Goal: Task Accomplishment & Management: Use online tool/utility

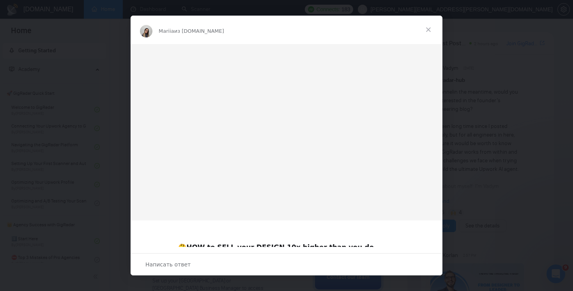
click at [428, 28] on span "Закрыть" at bounding box center [428, 30] width 28 height 28
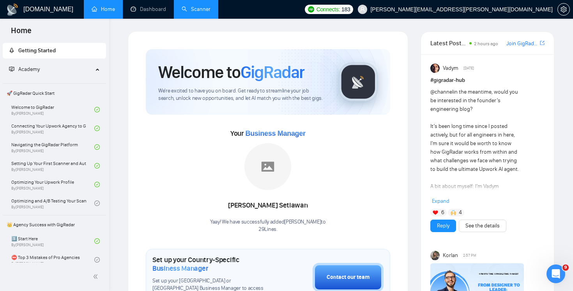
click at [200, 9] on link "Scanner" at bounding box center [196, 9] width 29 height 7
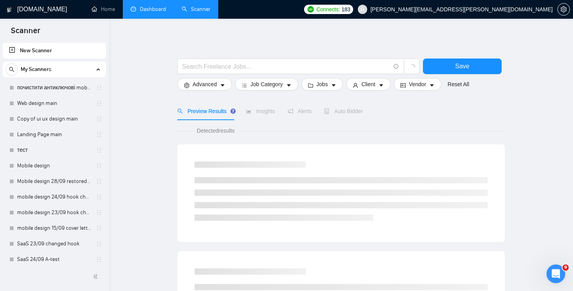
click at [149, 8] on link "Dashboard" at bounding box center [148, 9] width 35 height 7
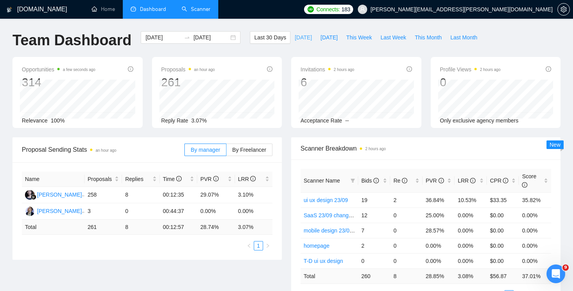
click at [299, 38] on span "[DATE]" at bounding box center [303, 37] width 17 height 9
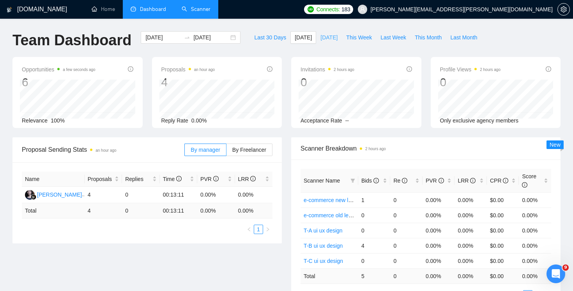
click at [320, 34] on span "[DATE]" at bounding box center [328, 37] width 17 height 9
type input "[DATE]"
click at [201, 6] on link "Scanner" at bounding box center [196, 9] width 29 height 7
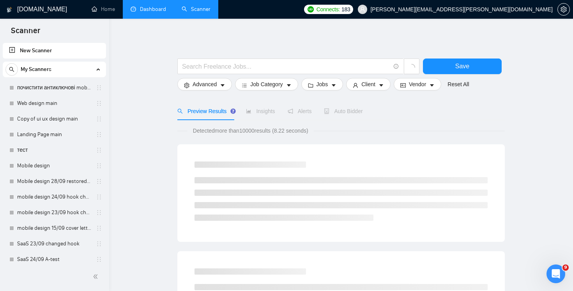
click at [144, 12] on link "Dashboard" at bounding box center [148, 9] width 35 height 7
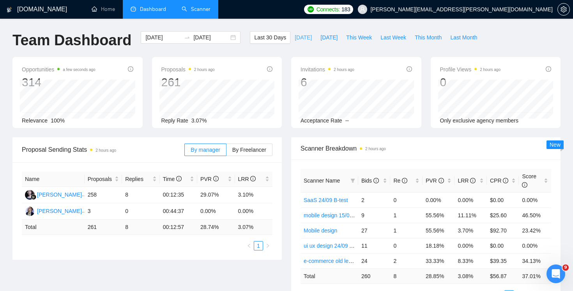
click at [295, 38] on span "[DATE]" at bounding box center [303, 37] width 17 height 9
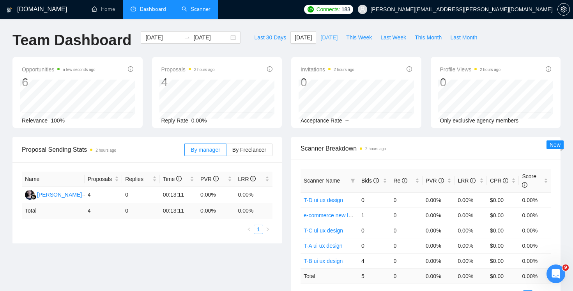
click at [320, 37] on span "[DATE]" at bounding box center [328, 37] width 17 height 9
type input "[DATE]"
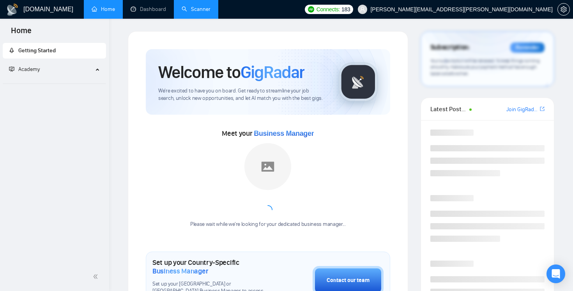
click at [198, 8] on link "Scanner" at bounding box center [196, 9] width 29 height 7
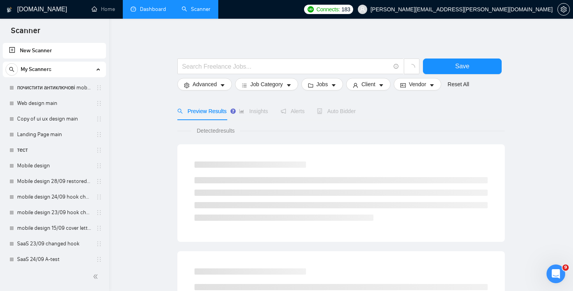
click at [131, 11] on link "Dashboard" at bounding box center [148, 9] width 35 height 7
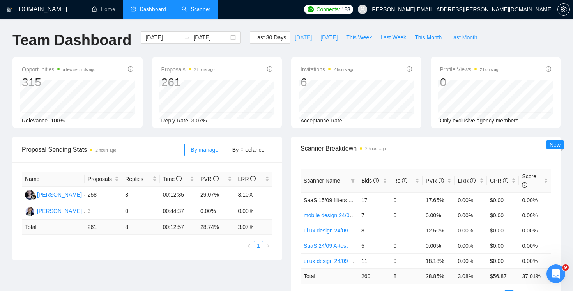
click at [298, 40] on span "[DATE]" at bounding box center [303, 37] width 17 height 9
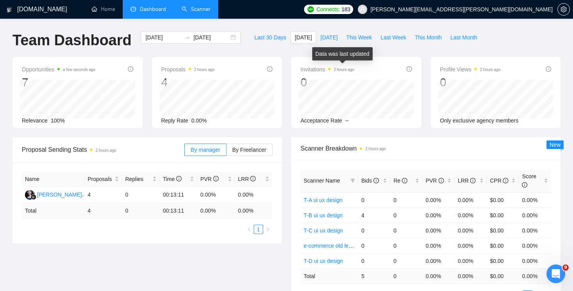
click at [326, 46] on div "Last 30 Days Today Yesterday This Week Last Week This Month Last Month" at bounding box center [365, 44] width 241 height 26
click at [324, 38] on span "[DATE]" at bounding box center [328, 37] width 17 height 9
type input "[DATE]"
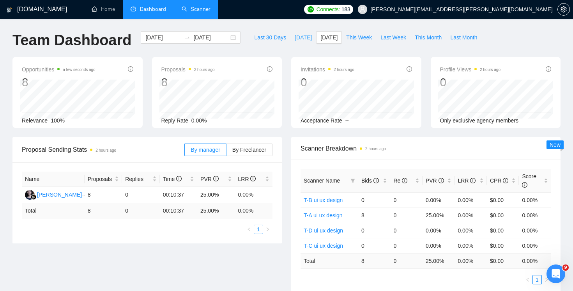
click at [304, 37] on span "[DATE]" at bounding box center [303, 37] width 17 height 9
type input "[DATE]"
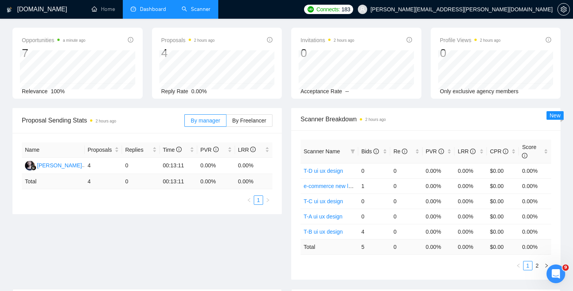
click at [200, 9] on link "Scanner" at bounding box center [196, 9] width 29 height 7
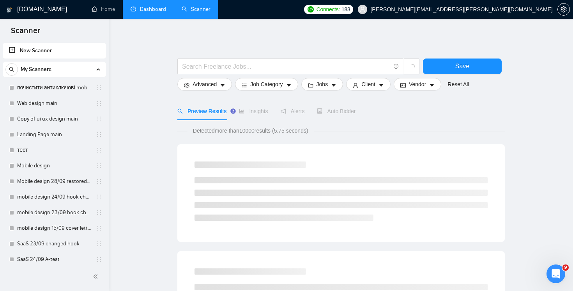
click at [156, 12] on link "Dashboard" at bounding box center [148, 9] width 35 height 7
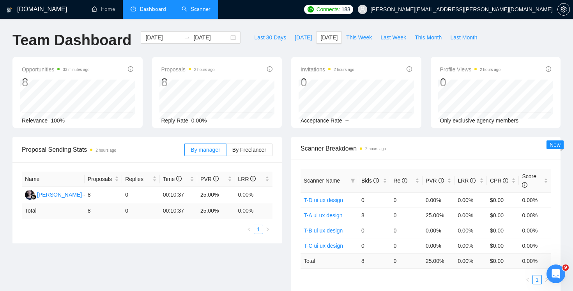
click at [196, 12] on link "Scanner" at bounding box center [196, 9] width 29 height 7
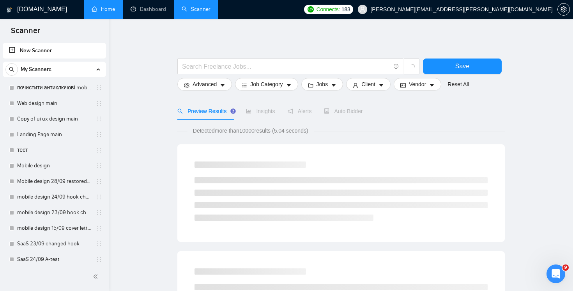
click at [101, 10] on link "Home" at bounding box center [103, 9] width 23 height 7
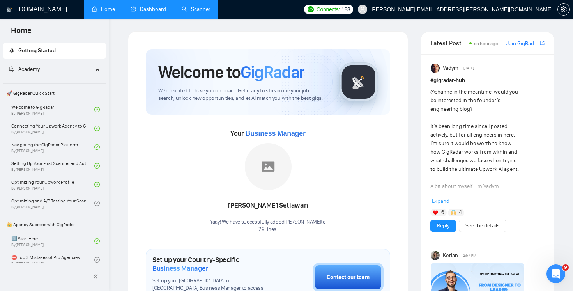
click at [148, 12] on link "Dashboard" at bounding box center [148, 9] width 35 height 7
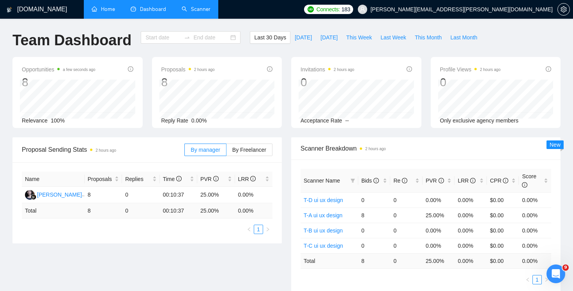
type input "[DATE]"
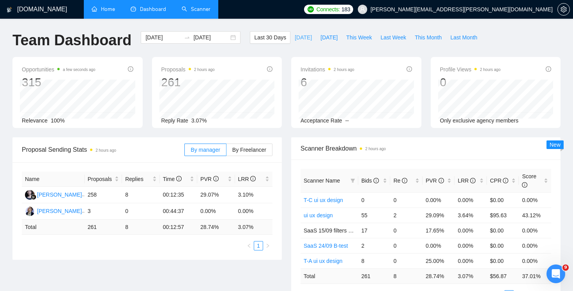
click at [298, 37] on span "[DATE]" at bounding box center [303, 37] width 17 height 9
type input "[DATE]"
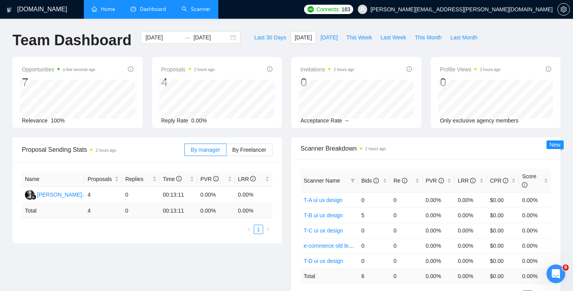
click at [201, 11] on link "Scanner" at bounding box center [196, 9] width 29 height 7
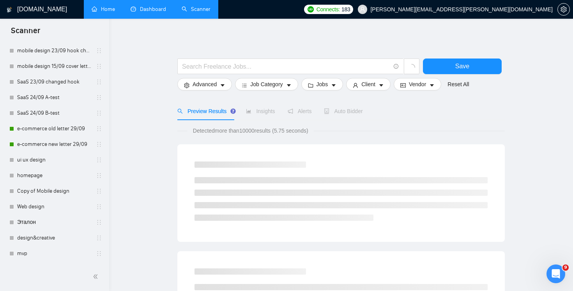
scroll to position [348, 0]
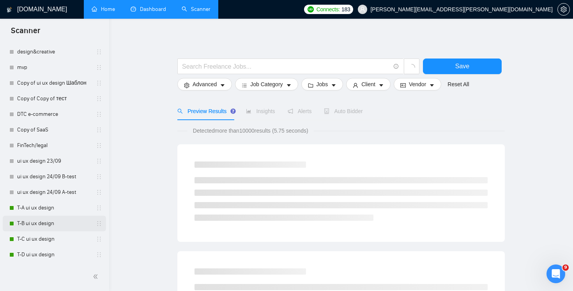
click at [16, 224] on div "T-B ui ux design" at bounding box center [55, 224] width 93 height 16
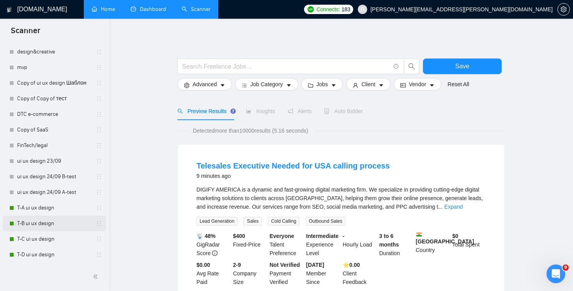
click at [30, 228] on link "T-B ui ux design" at bounding box center [54, 224] width 74 height 16
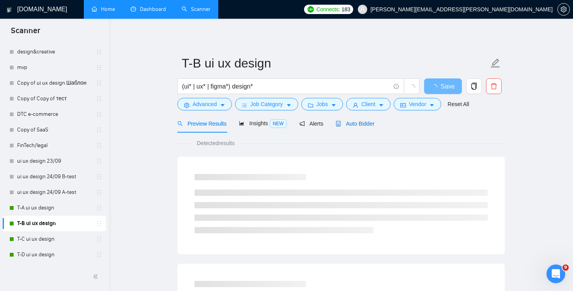
click at [354, 124] on span "Auto Bidder" at bounding box center [355, 123] width 39 height 6
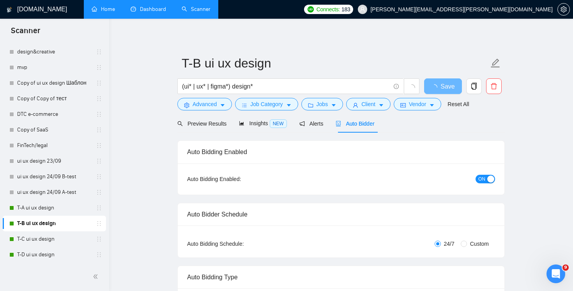
radio input "false"
radio input "true"
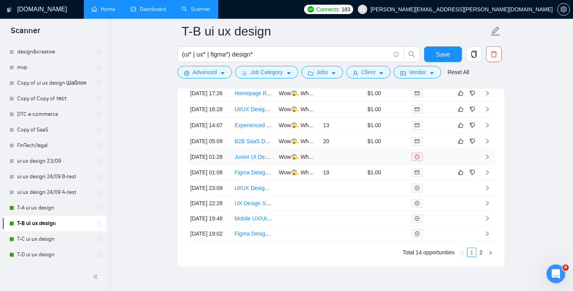
scroll to position [2074, 0]
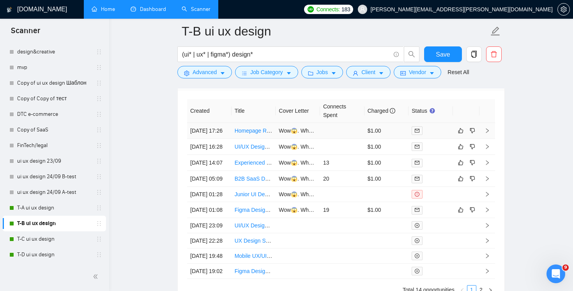
click at [339, 138] on td at bounding box center [342, 131] width 44 height 16
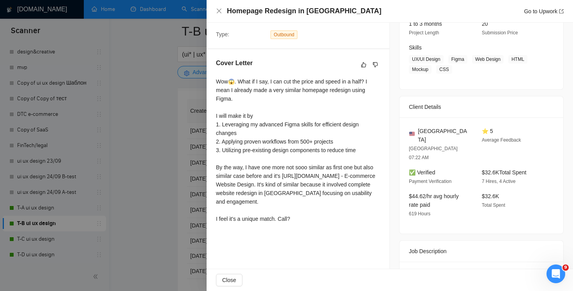
scroll to position [148, 0]
